Goal: Check status: Verify the current state of an ongoing process or item

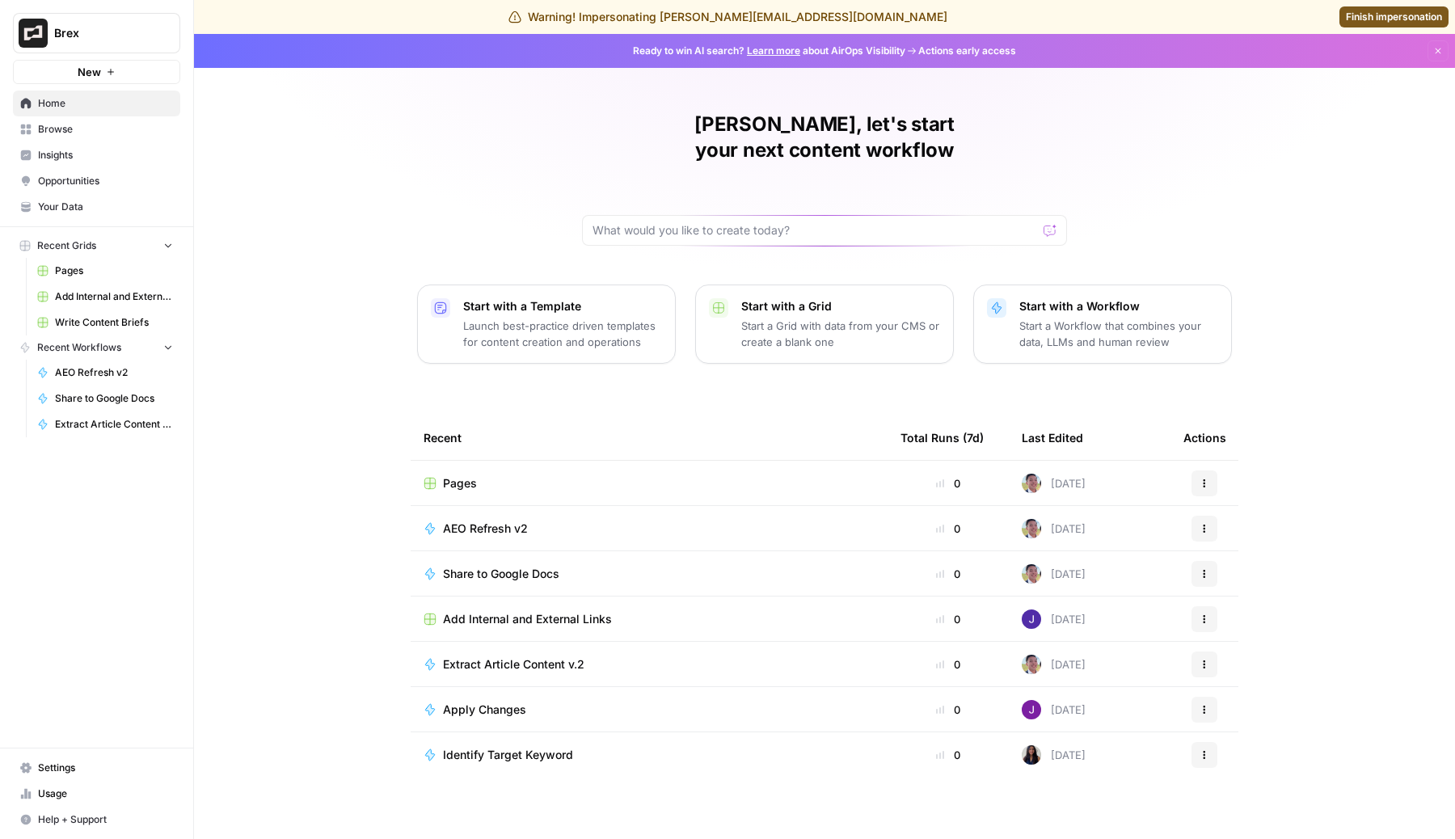
click at [60, 795] on span "Usage" at bounding box center [105, 794] width 135 height 15
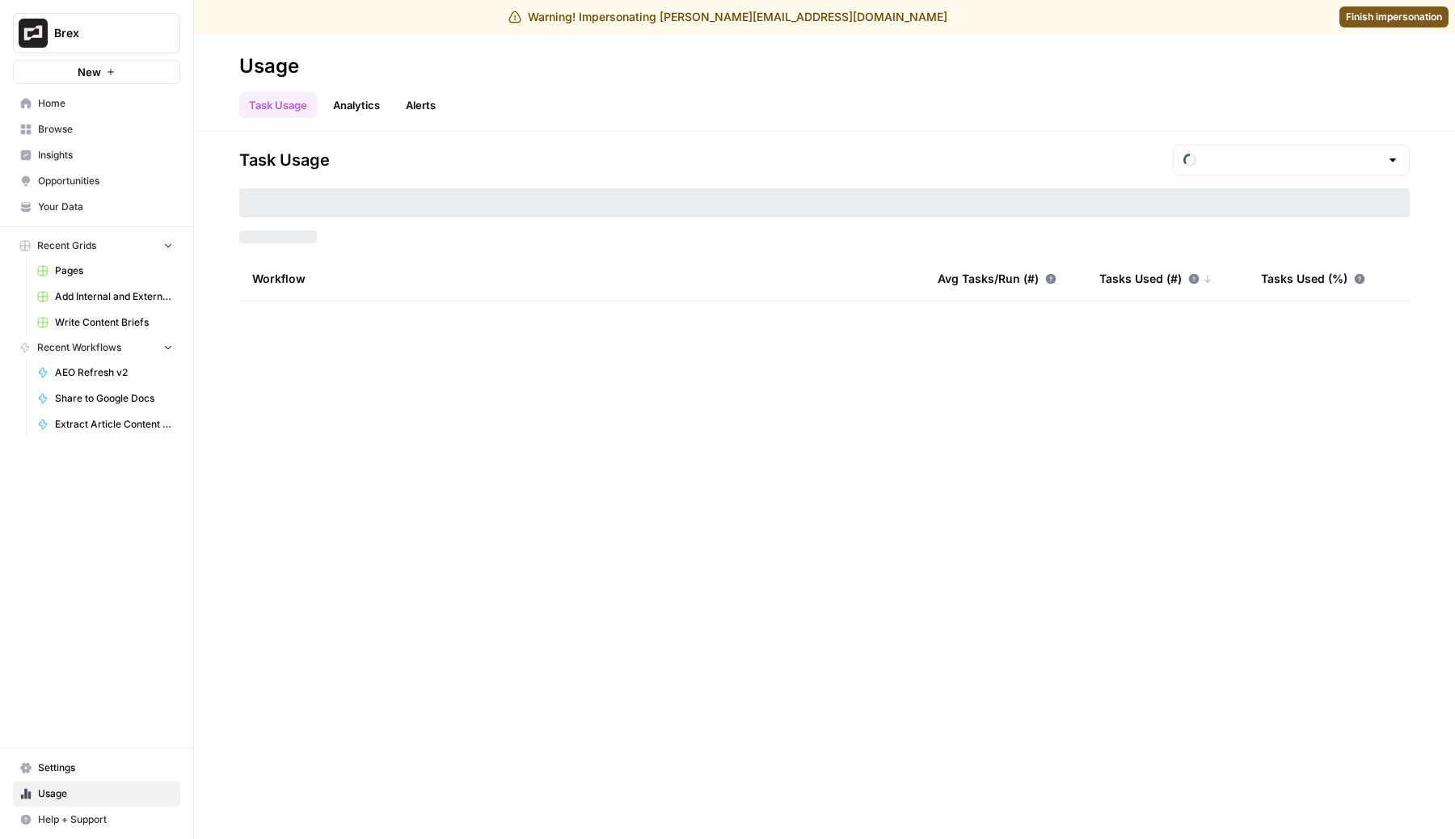
type input "September Tasks"
click at [1297, 168] on div "September Tasks" at bounding box center [1291, 160] width 237 height 31
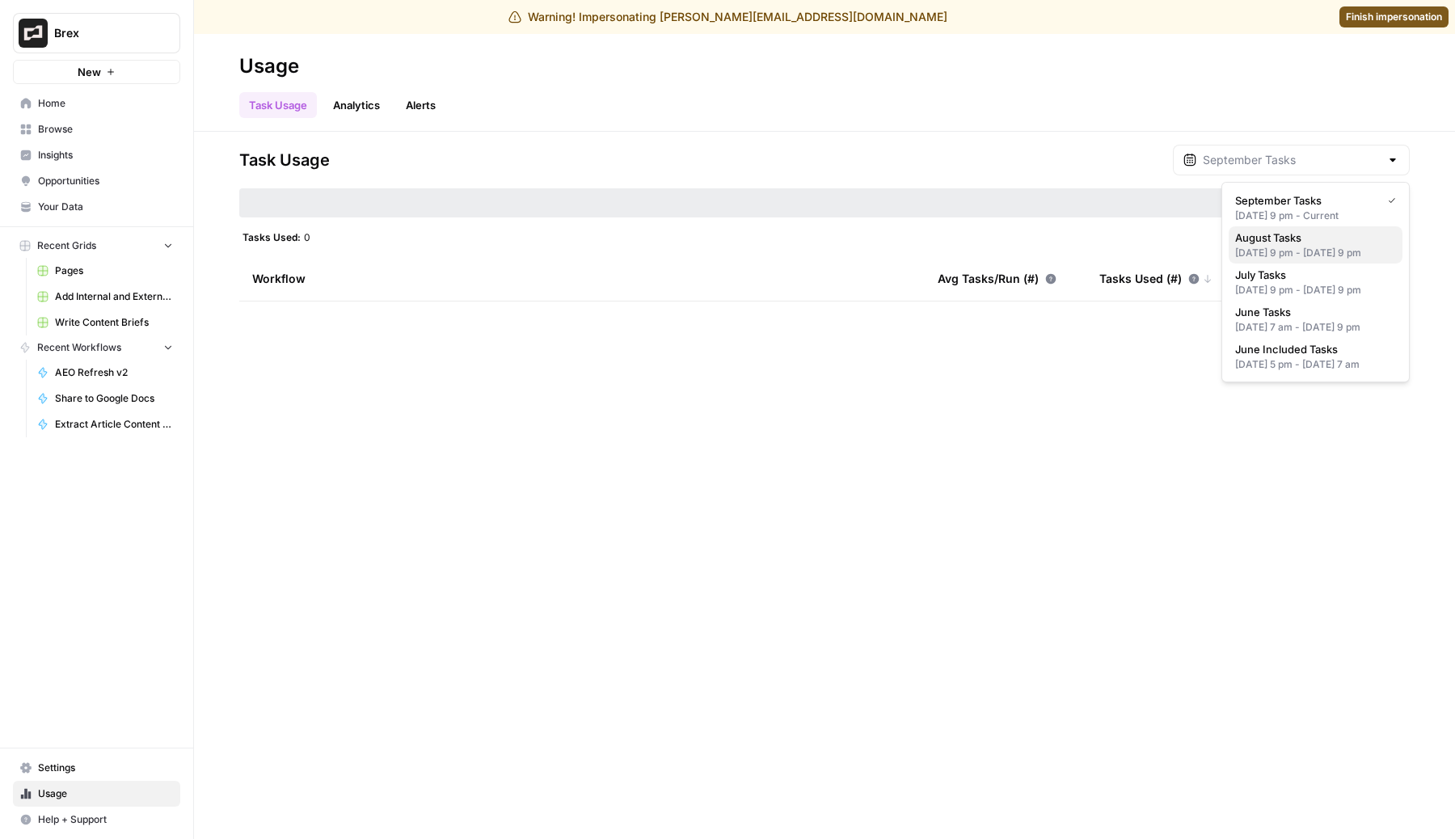
click at [1269, 230] on span "August Tasks" at bounding box center [1312, 238] width 154 height 16
type input "August Tasks"
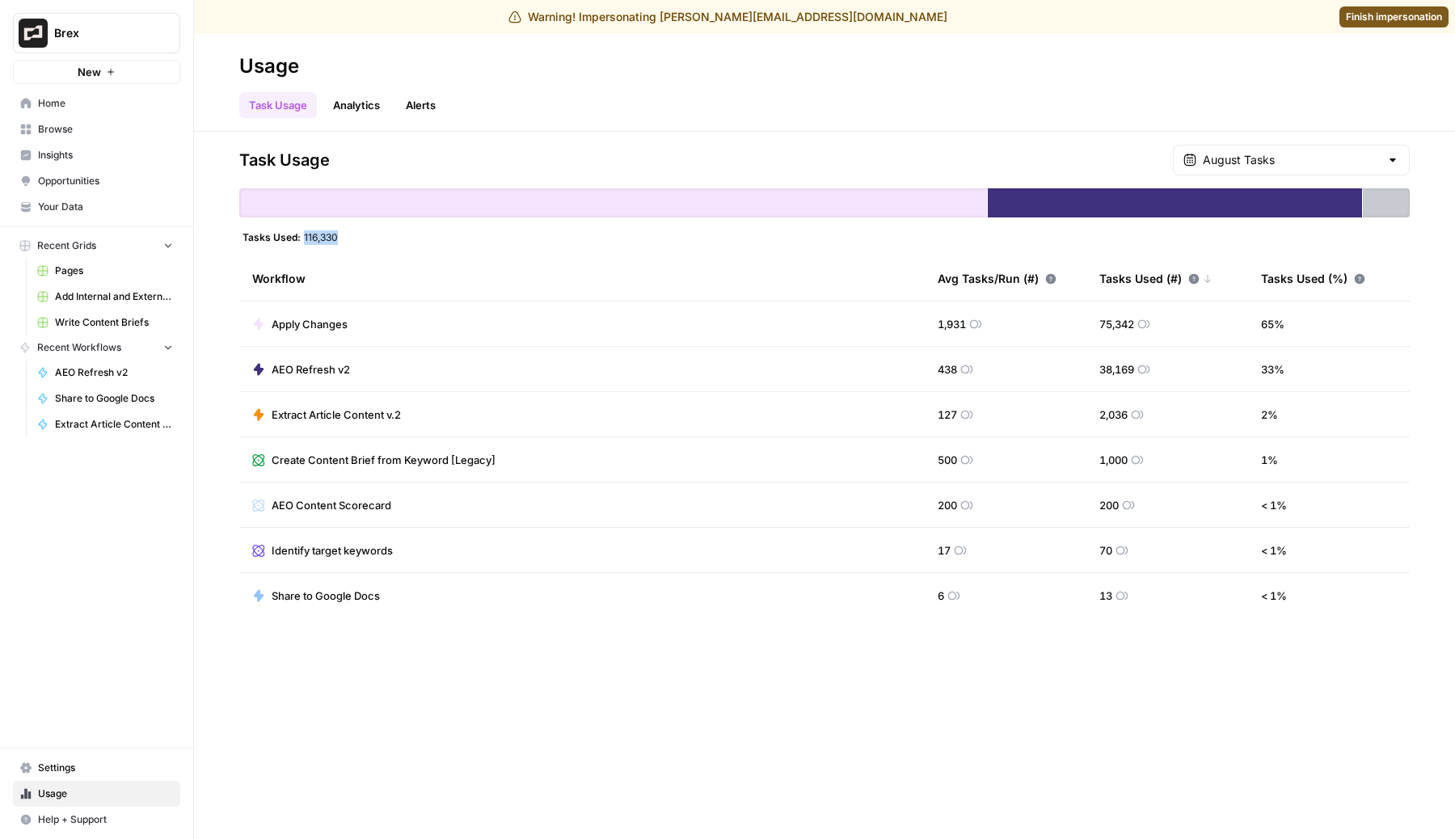
drag, startPoint x: 361, startPoint y: 240, endPoint x: 297, endPoint y: 240, distance: 63.9
click at [297, 240] on div "Tasks Used: 116,330" at bounding box center [824, 236] width 1170 height 13
copy div "116,330"
